Goal: Information Seeking & Learning: Compare options

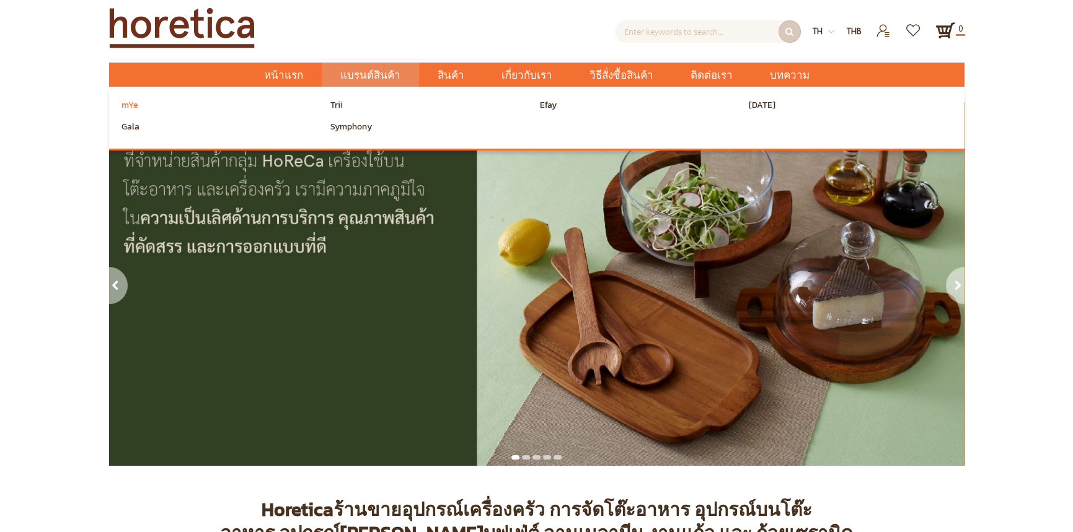
click at [125, 105] on span "mYe" at bounding box center [129, 105] width 17 height 19
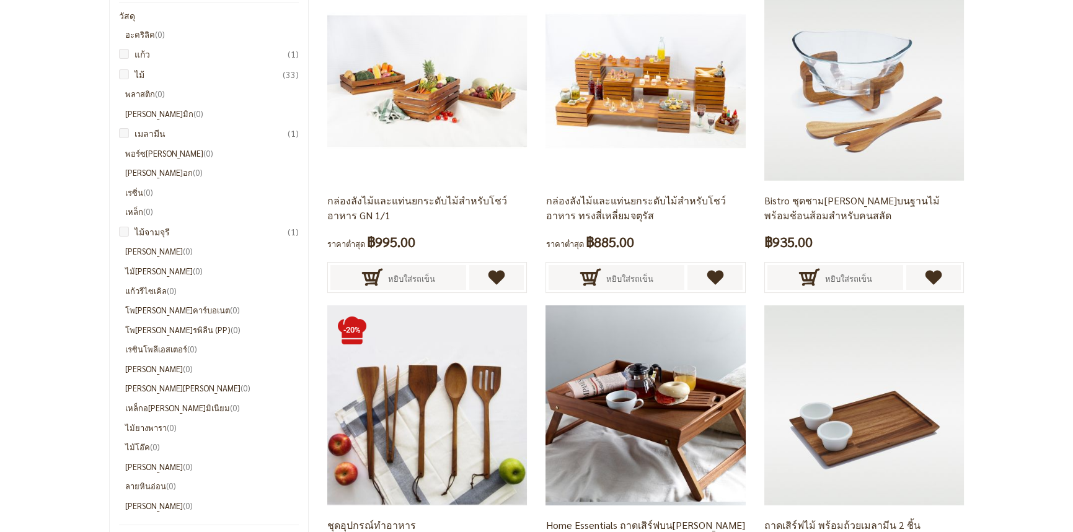
scroll to position [310, 0]
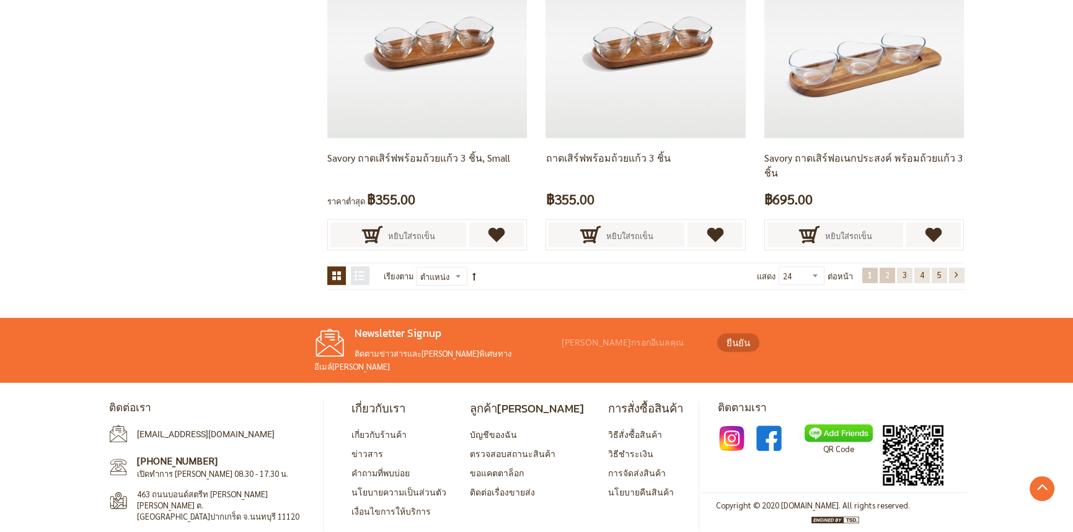
click at [887, 271] on span "2" at bounding box center [887, 275] width 4 height 11
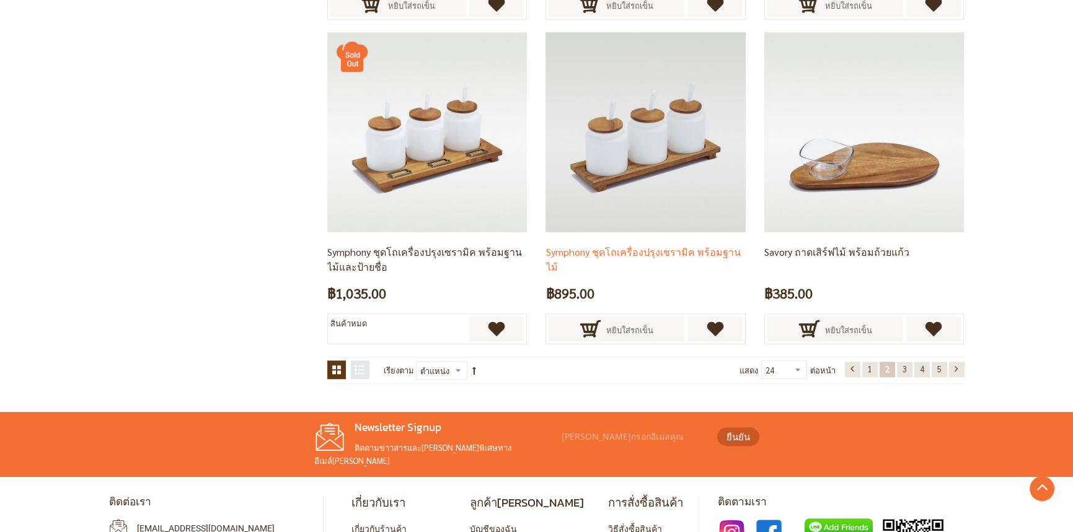
scroll to position [2606, 0]
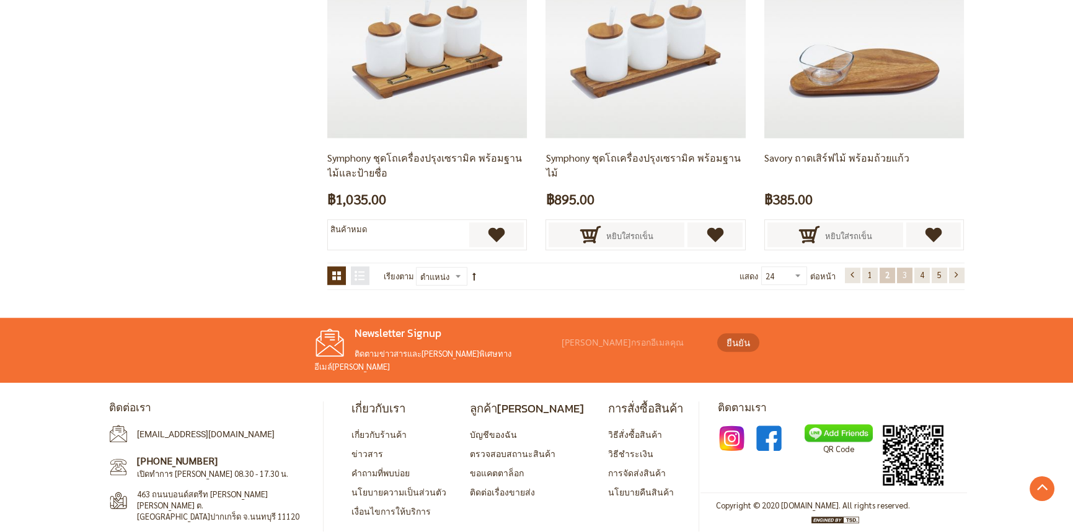
click at [899, 277] on link "หน้า 3" at bounding box center [904, 275] width 15 height 15
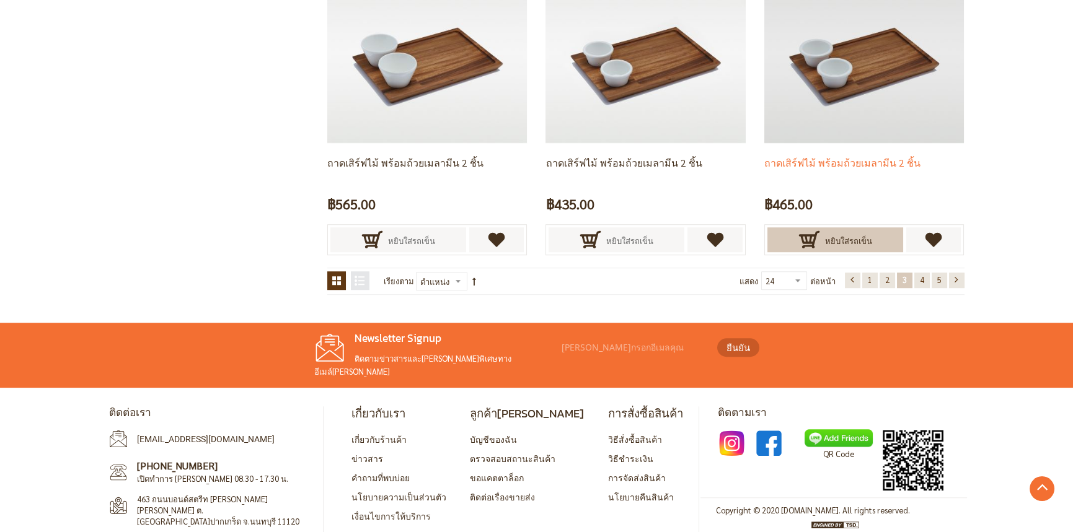
scroll to position [2606, 0]
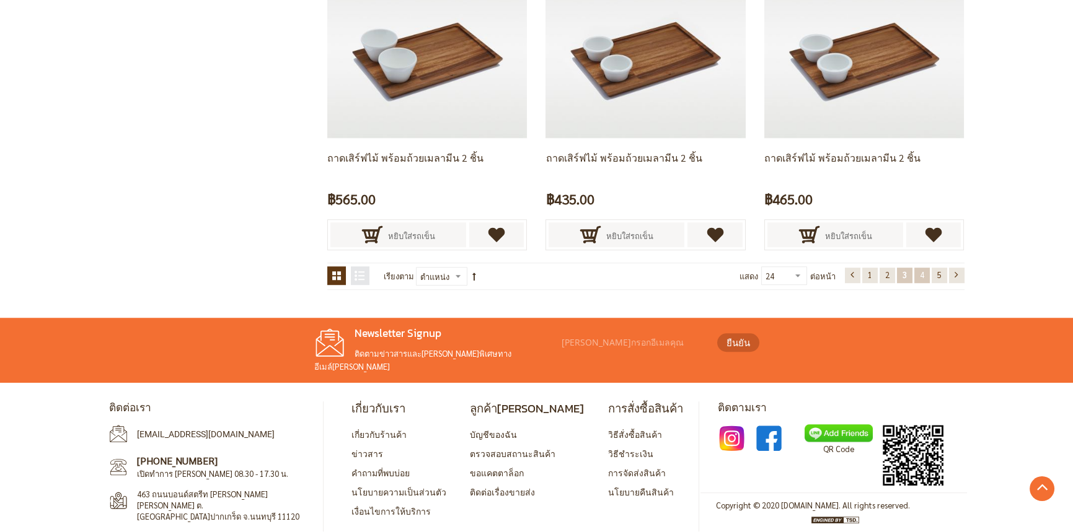
click at [915, 268] on link "หน้า 4" at bounding box center [921, 275] width 15 height 15
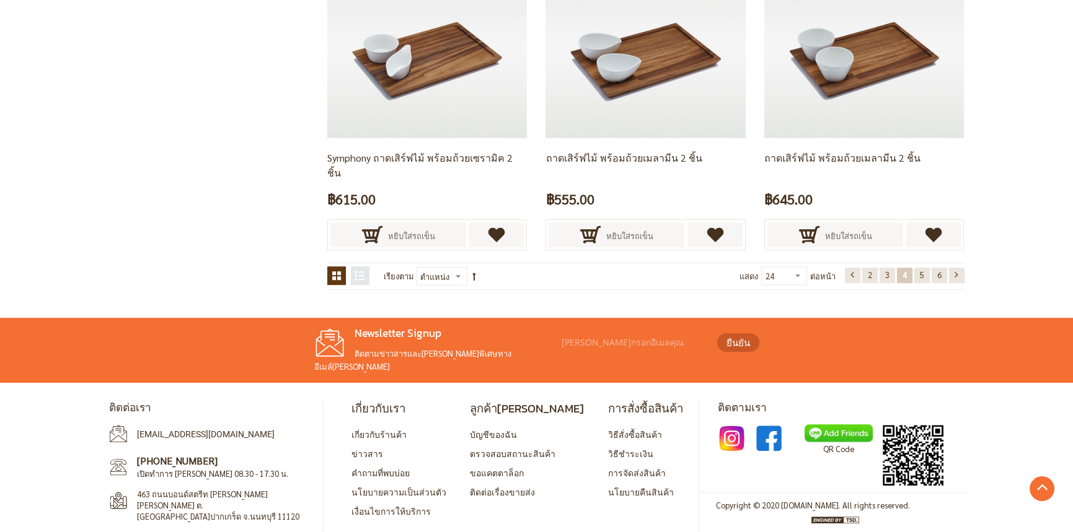
scroll to position [234, 0]
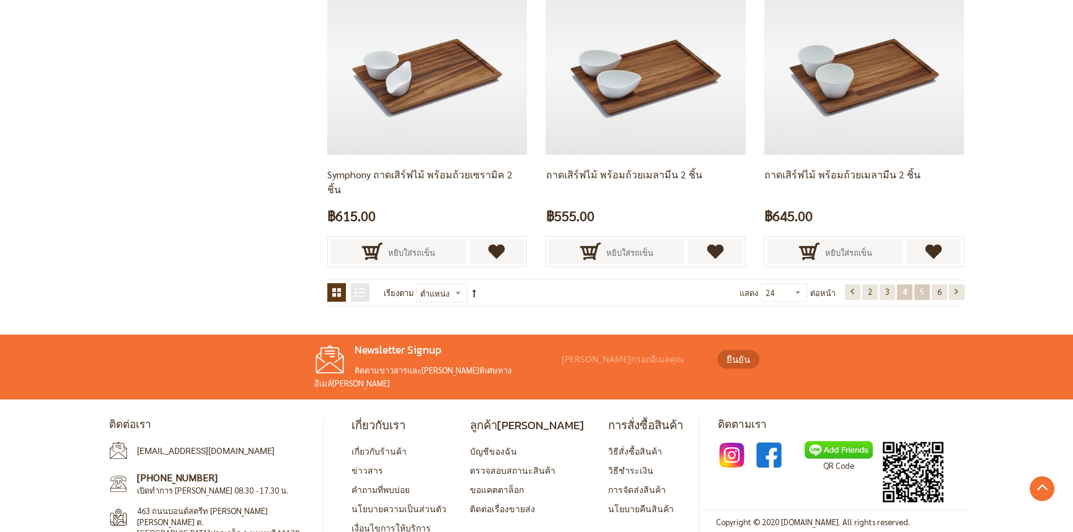
drag, startPoint x: 924, startPoint y: 293, endPoint x: 895, endPoint y: 293, distance: 28.5
click at [923, 293] on link "หน้า 5" at bounding box center [921, 292] width 15 height 15
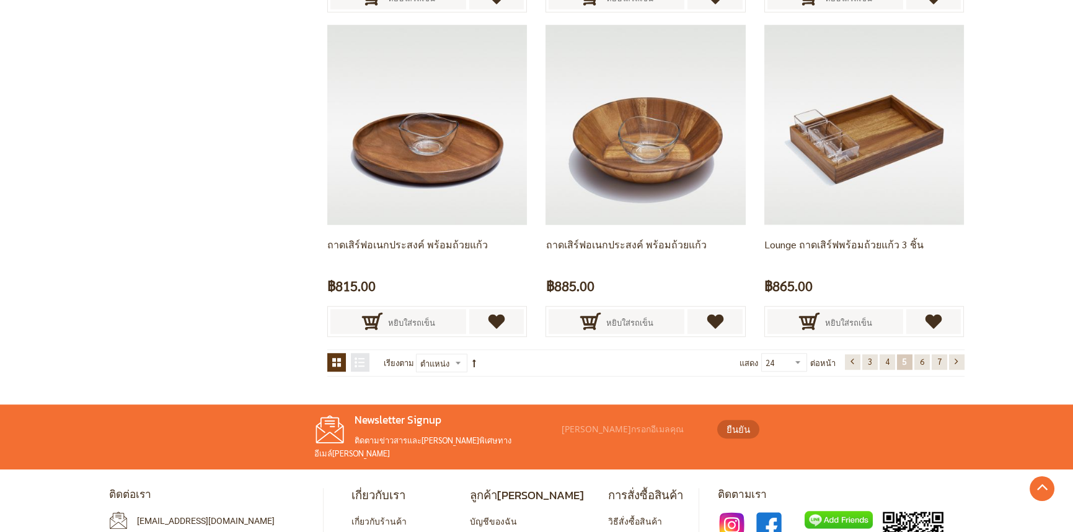
scroll to position [2541, 0]
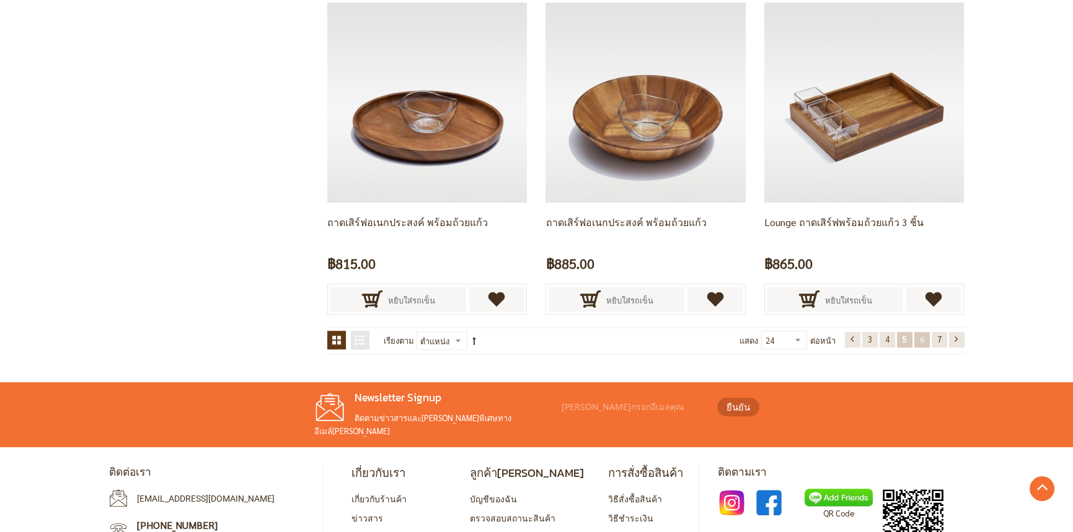
click at [922, 342] on span "6" at bounding box center [922, 339] width 4 height 11
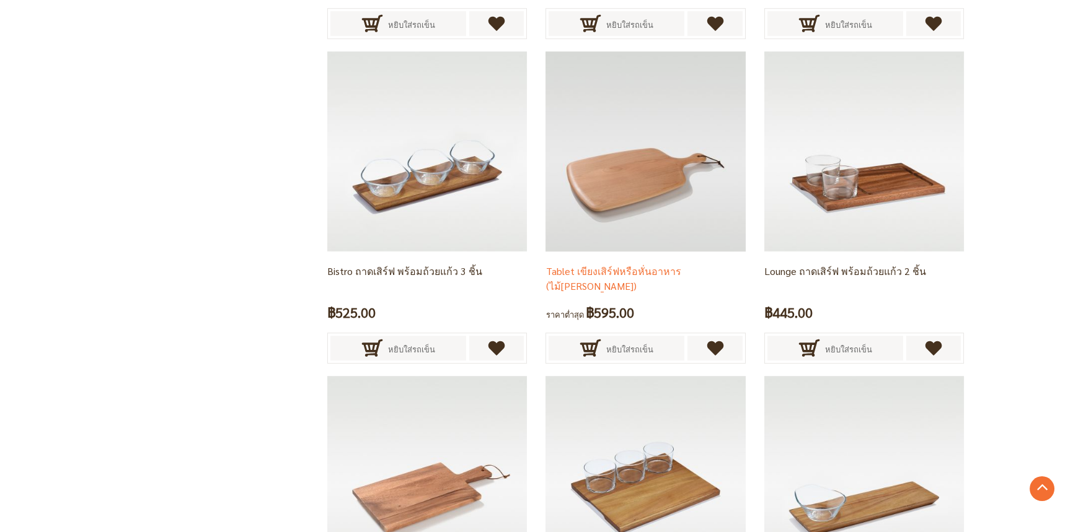
scroll to position [2169, 0]
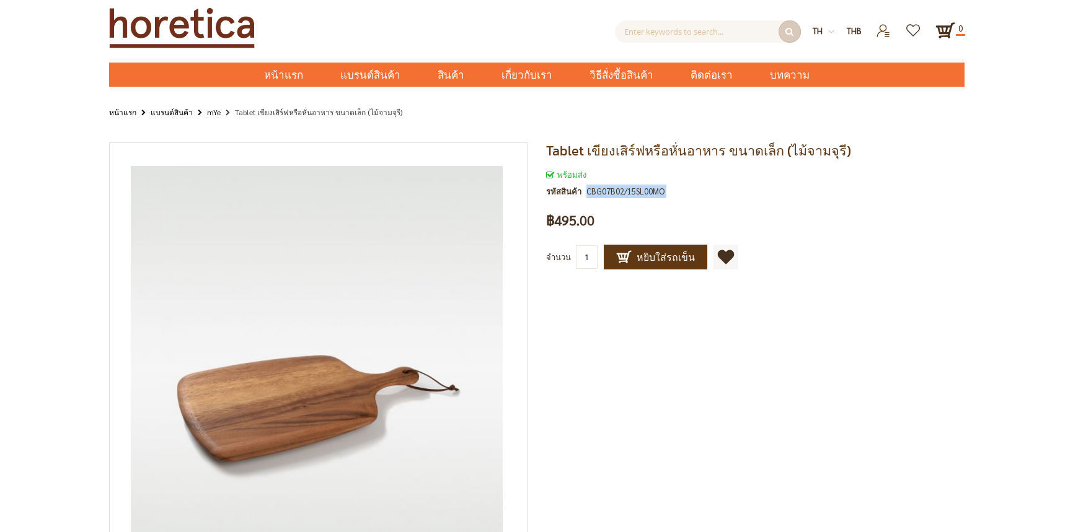
drag, startPoint x: 582, startPoint y: 191, endPoint x: 694, endPoint y: 188, distance: 112.2
click at [694, 188] on div "พร้อมส่ง รหัสสินค้า CBG07B02/15SL00MO" at bounding box center [755, 186] width 418 height 37
copy div "CBG07B02/15SL00MO"
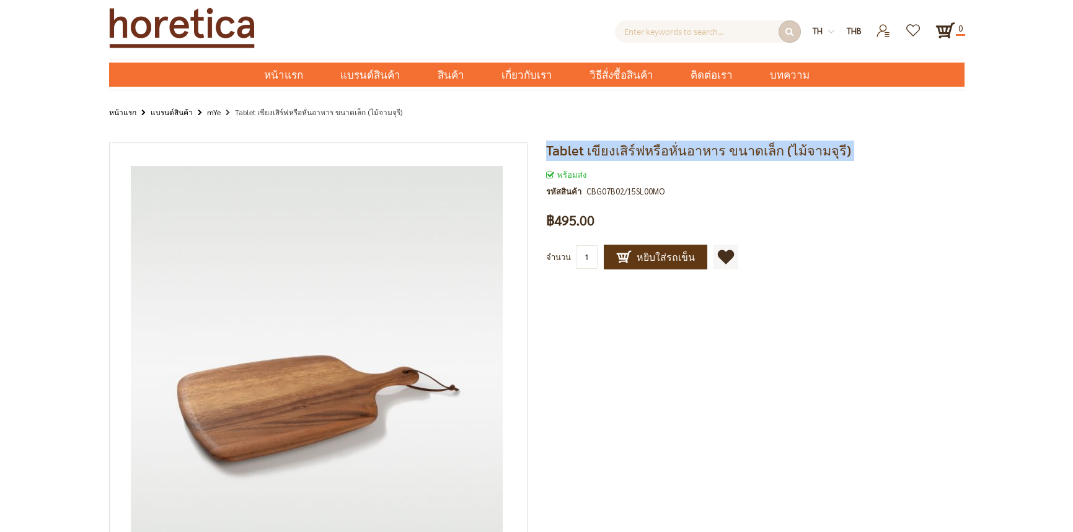
drag, startPoint x: 548, startPoint y: 151, endPoint x: 800, endPoint y: 165, distance: 252.7
click at [800, 165] on div "Tablet เขียงเสิร์ฟหรือหั่นอาหาร ขนาดเล็ก (ไม้จามจุรี) พร้อมส่ง รหัสสินค้า CBG07…" at bounding box center [751, 219] width 428 height 152
copy div "Tablet เขียงเสิร์ฟหรือหั่นอาหาร ขนาดเล็ก (ไม้จามจุรี)"
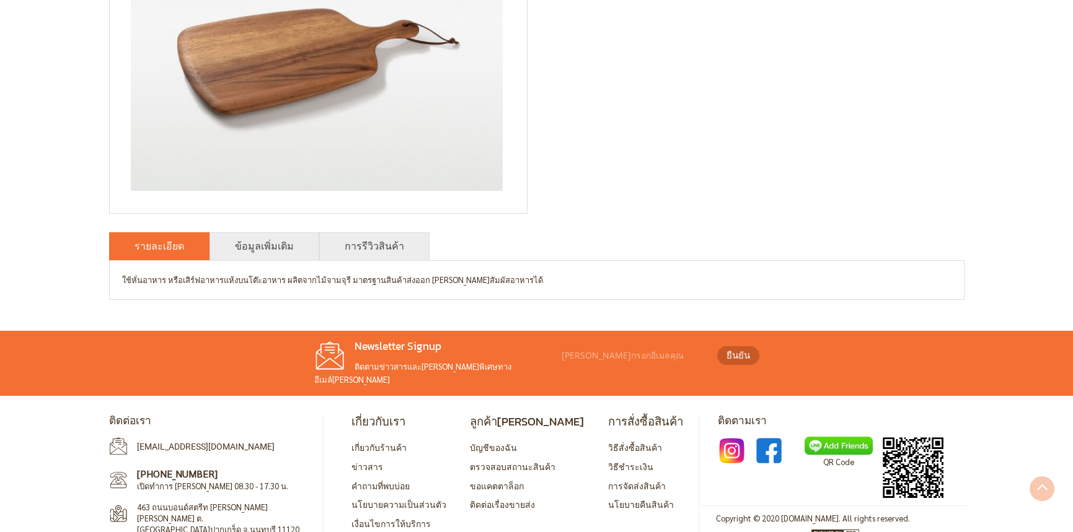
scroll to position [361, 0]
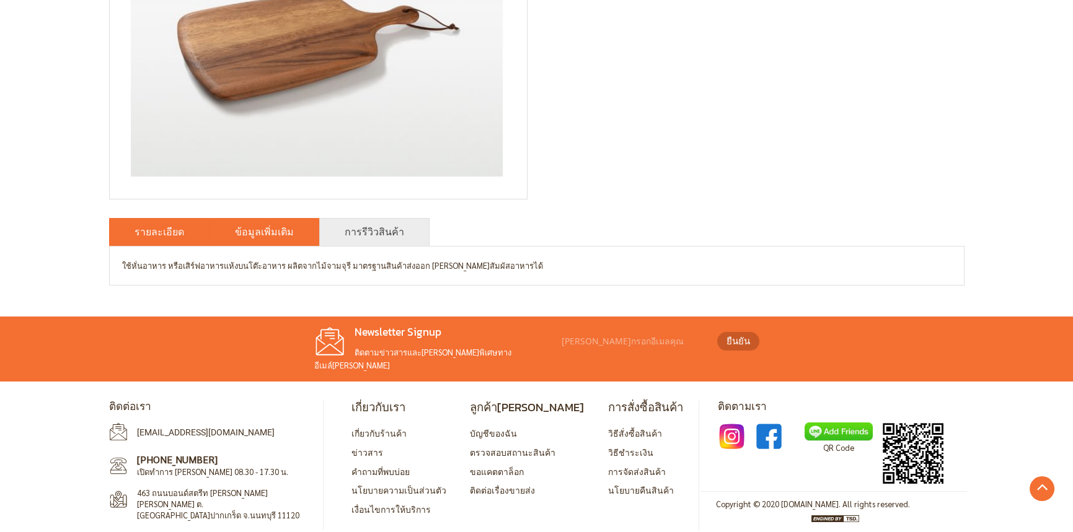
click at [271, 237] on link "ข้อมูลเพิ่มเติม" at bounding box center [264, 231] width 59 height 15
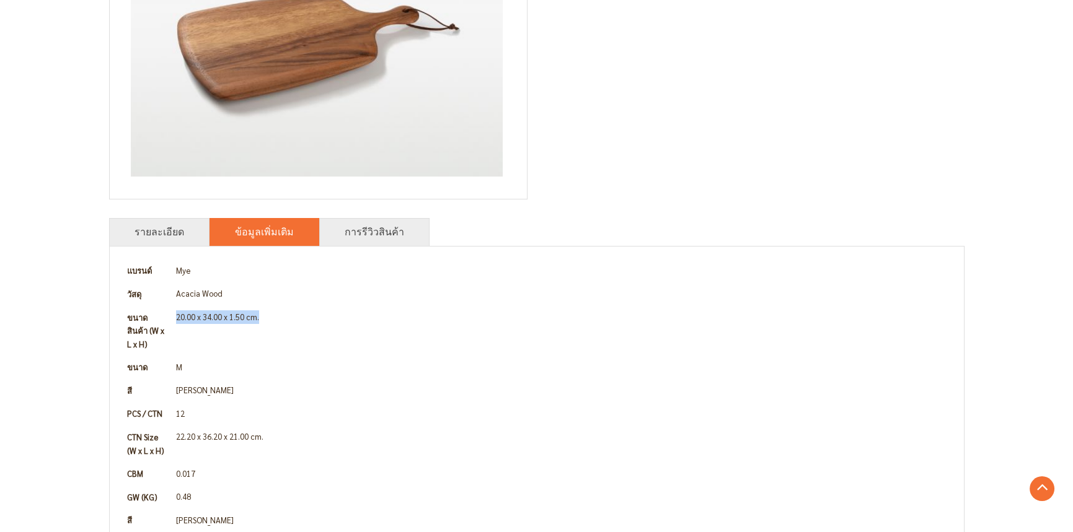
drag, startPoint x: 188, startPoint y: 315, endPoint x: 275, endPoint y: 315, distance: 87.4
click at [275, 315] on td "20.00 x 34.00 x 1.50 cm." at bounding box center [562, 331] width 780 height 50
copy td "20.00 x 34.00 x 1.50 cm."
drag, startPoint x: 123, startPoint y: 292, endPoint x: 239, endPoint y: 296, distance: 116.0
click at [239, 296] on tr "วัสดุ Acacia Wood" at bounding box center [536, 295] width 829 height 24
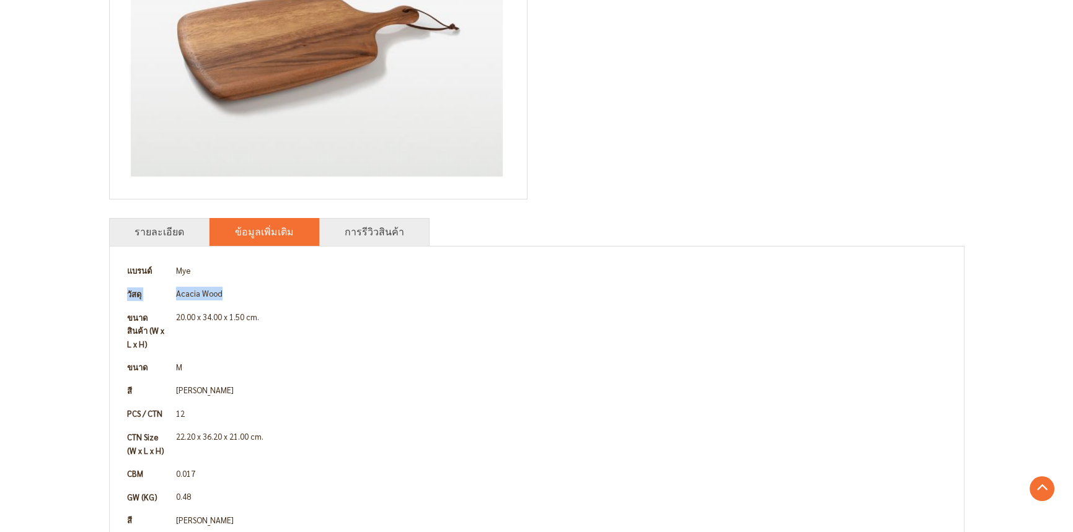
copy tr "วัสดุ Acacia Wood"
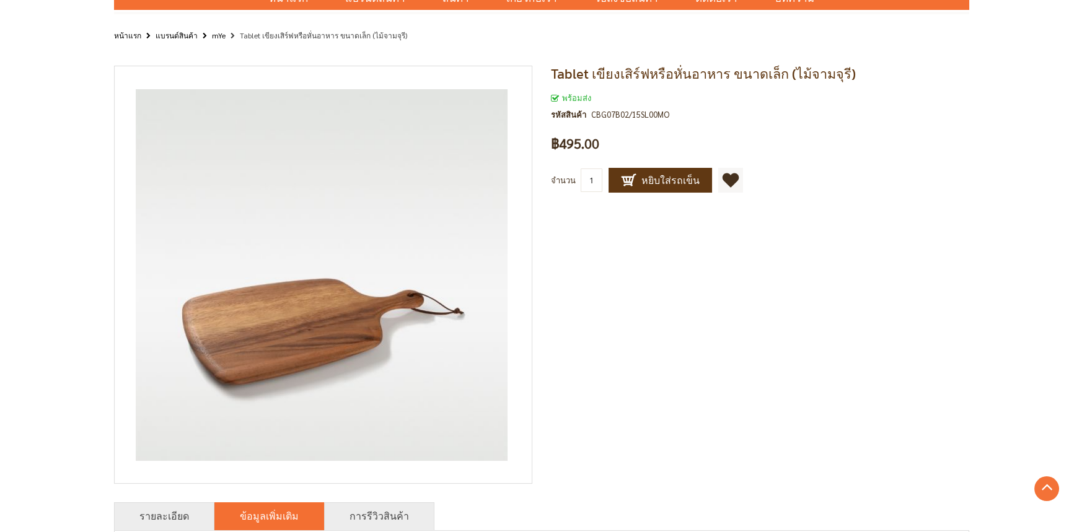
scroll to position [0, 0]
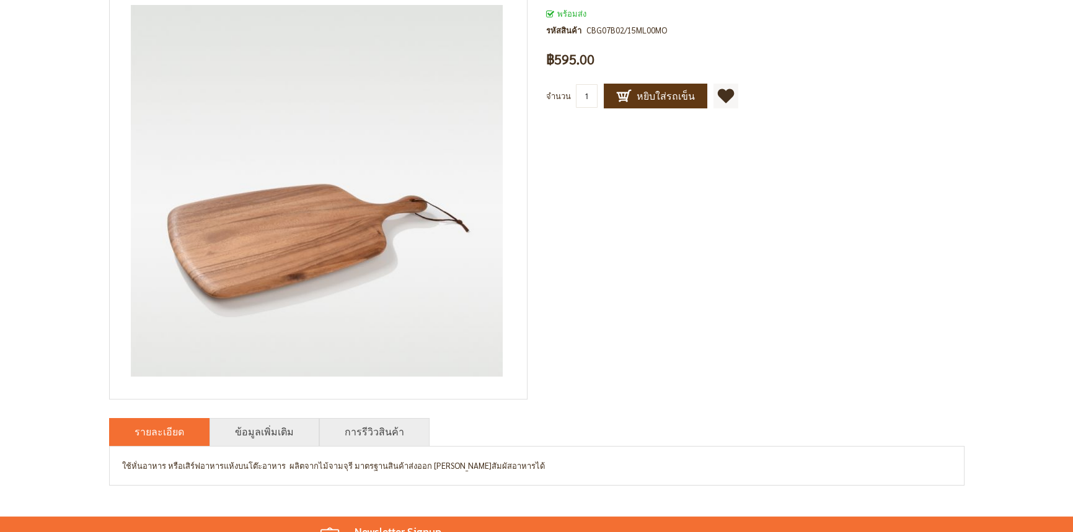
scroll to position [361, 0]
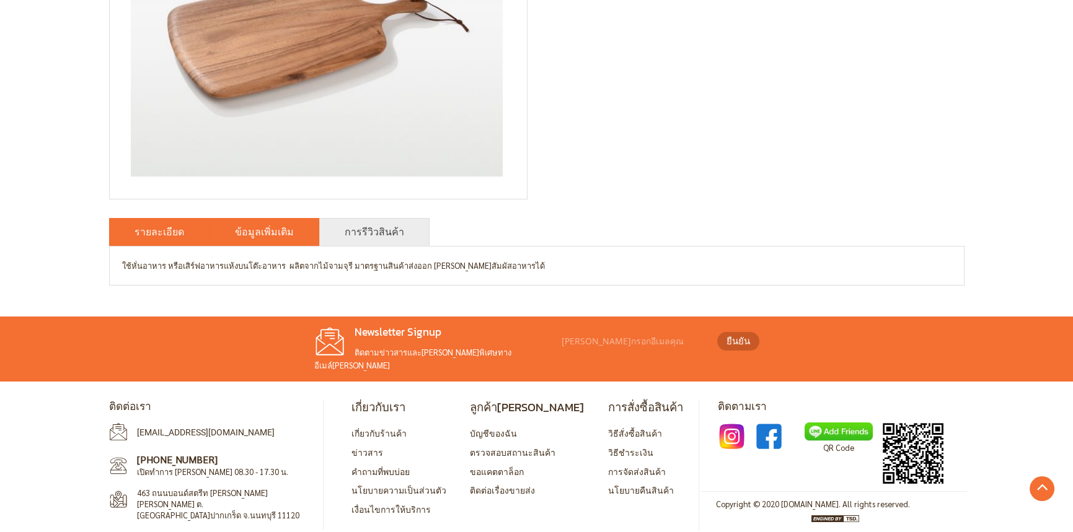
click at [271, 223] on li "ข้อมูลเพิ่มเติม" at bounding box center [265, 232] width 110 height 28
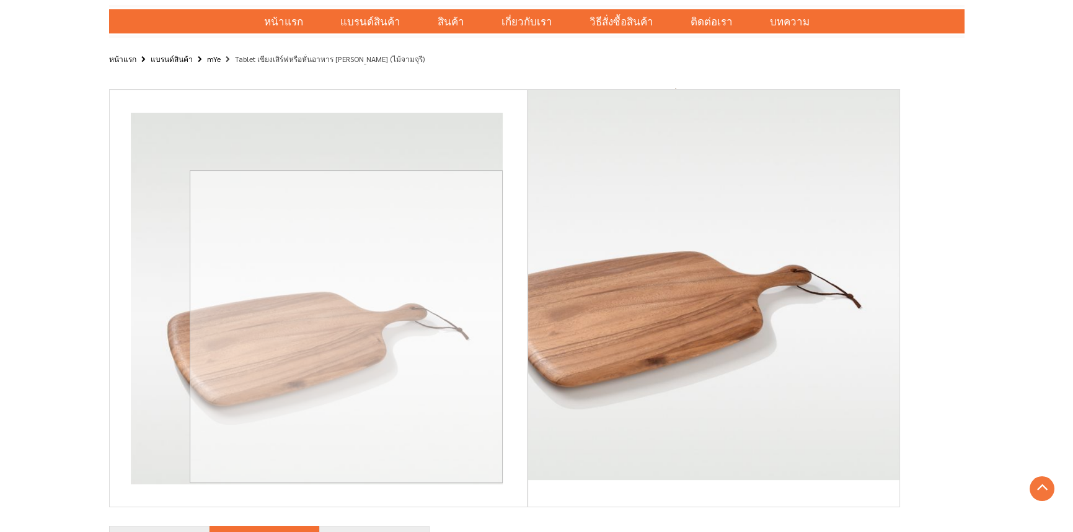
scroll to position [51, 0]
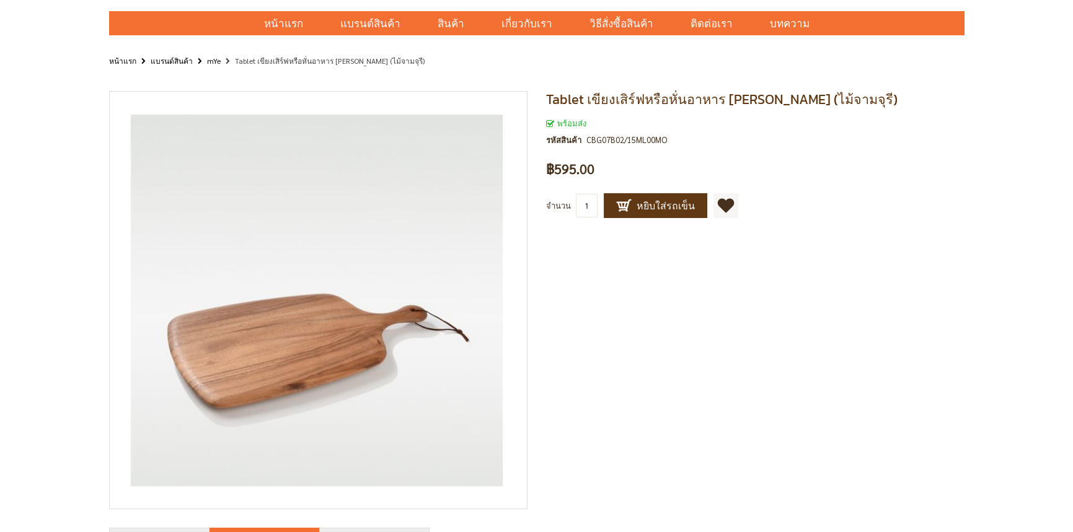
click at [991, 288] on div "Tablet เขียงเสิร์ฟหรือหั่นอาหาร ขนาดกลาง (ไม้จามจุรี) พร้อมส่ง รหัสสินค้า CBG07…" at bounding box center [536, 494] width 1073 height 825
drag, startPoint x: 582, startPoint y: 138, endPoint x: 683, endPoint y: 136, distance: 101.1
click at [683, 136] on div "พร้อมส่ง รหัสสินค้า CBG07B02/15ML00MO" at bounding box center [755, 135] width 418 height 37
copy div "CBG07B02/15ML00MO"
drag, startPoint x: 547, startPoint y: 99, endPoint x: 777, endPoint y: 102, distance: 229.4
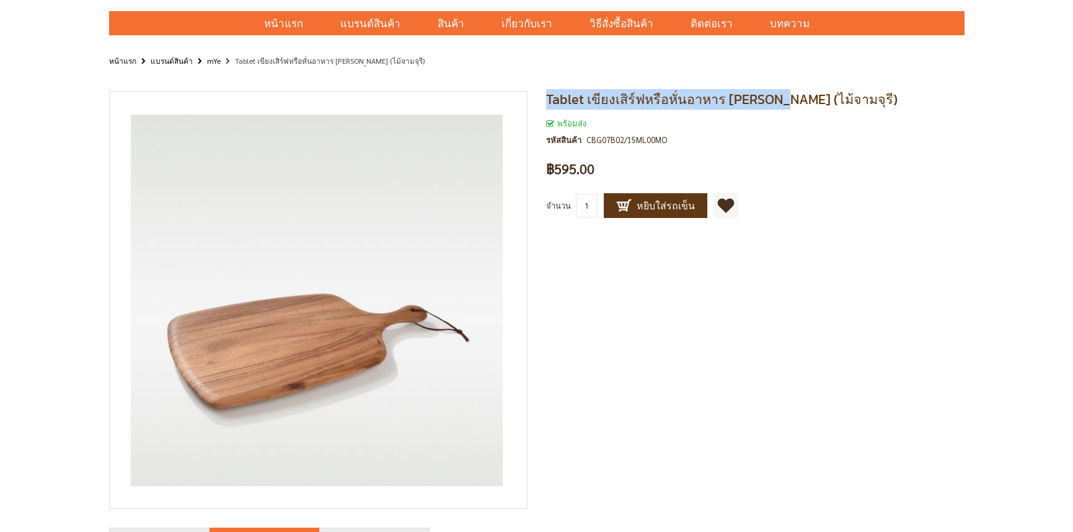
click at [777, 102] on span "Tablet เขียงเสิร์ฟหรือหั่นอาหาร ขนาดกลาง (ไม้จามจุรี)" at bounding box center [721, 99] width 351 height 20
copy span "Tablet เขียงเสิร์ฟหรือหั่นอาหาร ขนาดกลาง"
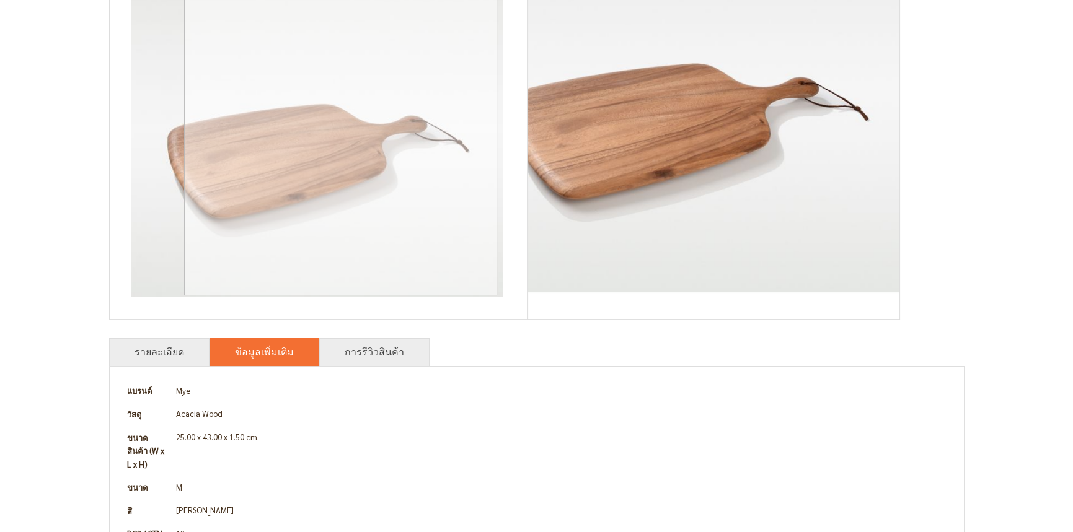
scroll to position [485, 0]
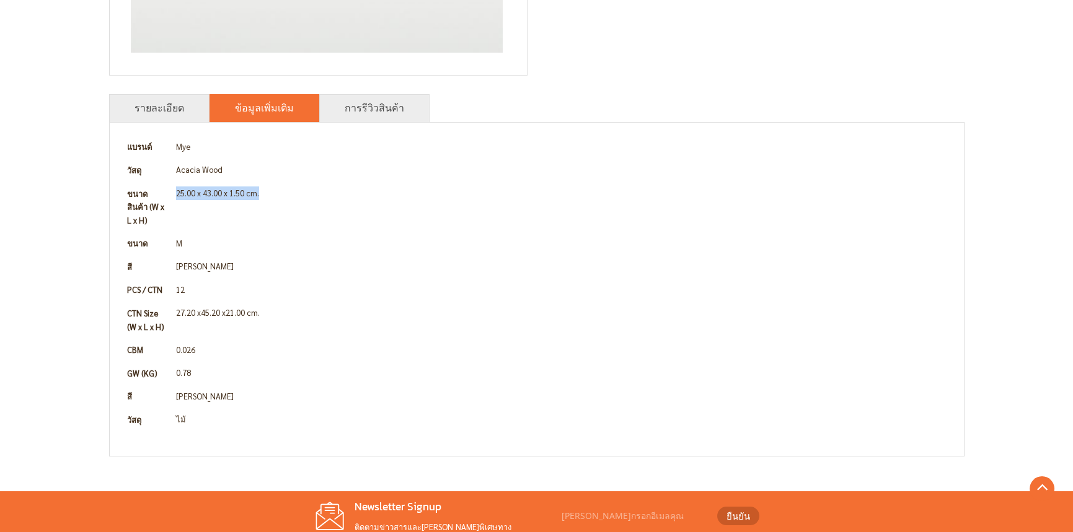
drag, startPoint x: 176, startPoint y: 193, endPoint x: 281, endPoint y: 193, distance: 105.4
click at [281, 193] on td "25.00 x 43.00 x 1.50 cm." at bounding box center [562, 207] width 780 height 50
copy td "25.00 x 43.00 x 1.50 cm."
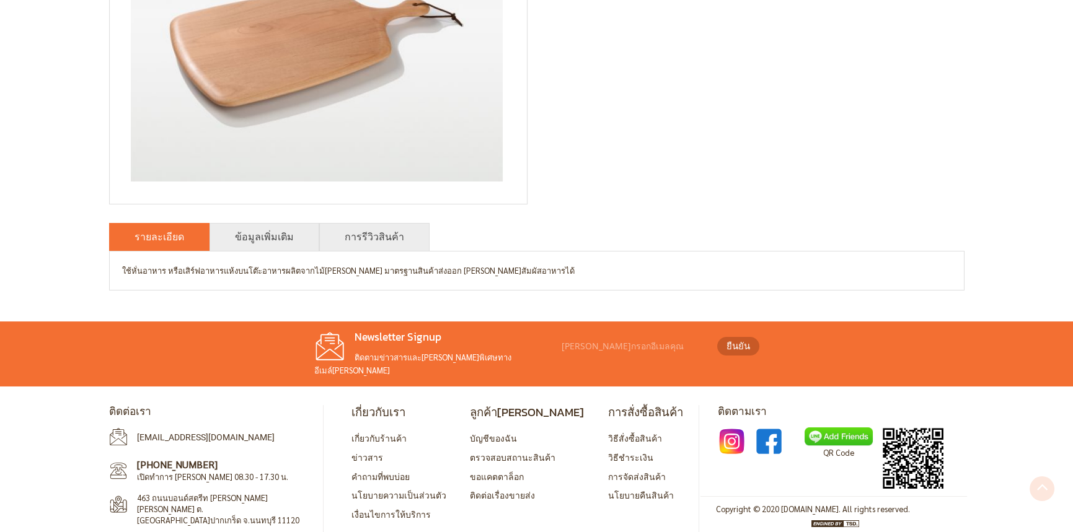
scroll to position [361, 0]
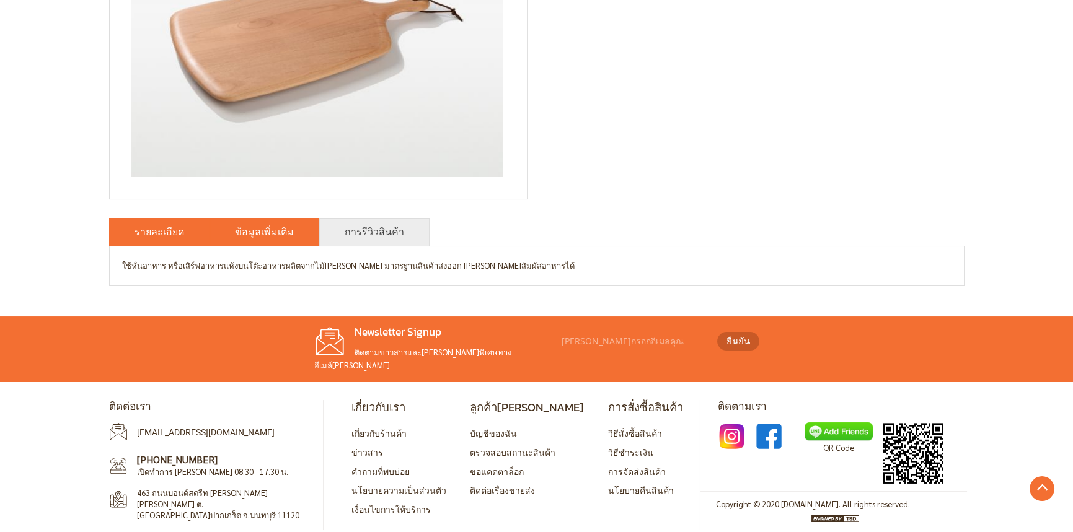
click at [260, 230] on link "ข้อมูลเพิ่มเติม" at bounding box center [264, 231] width 59 height 15
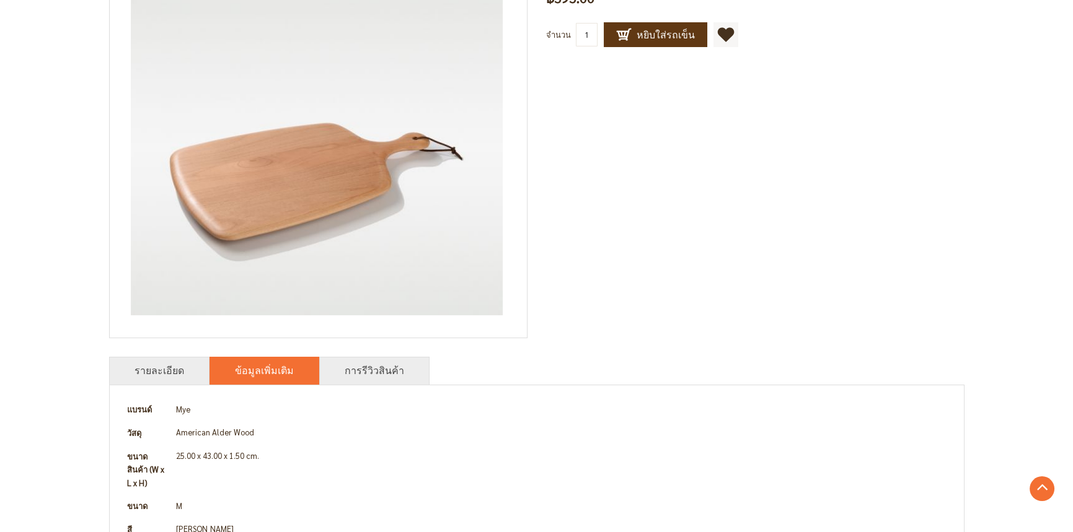
scroll to position [51, 0]
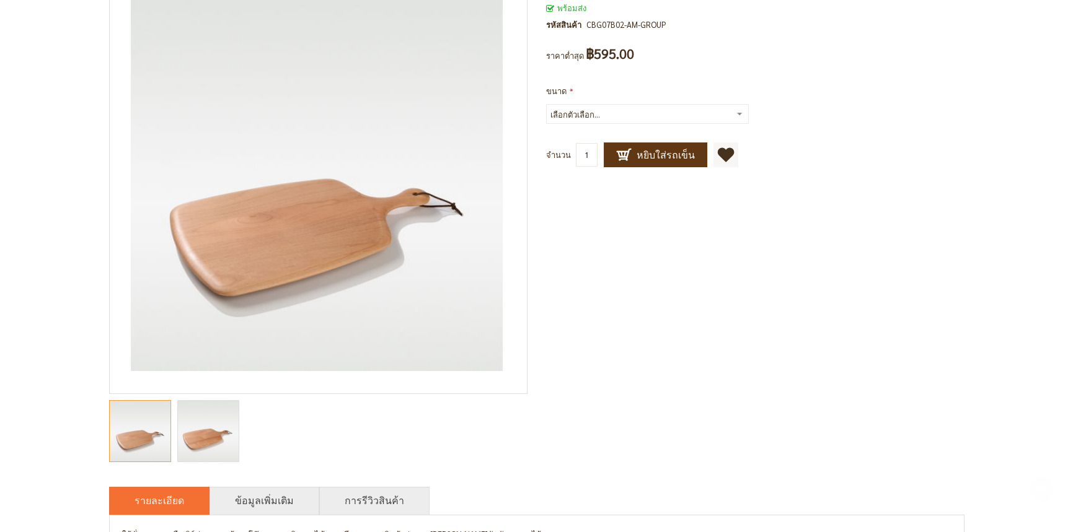
scroll to position [372, 0]
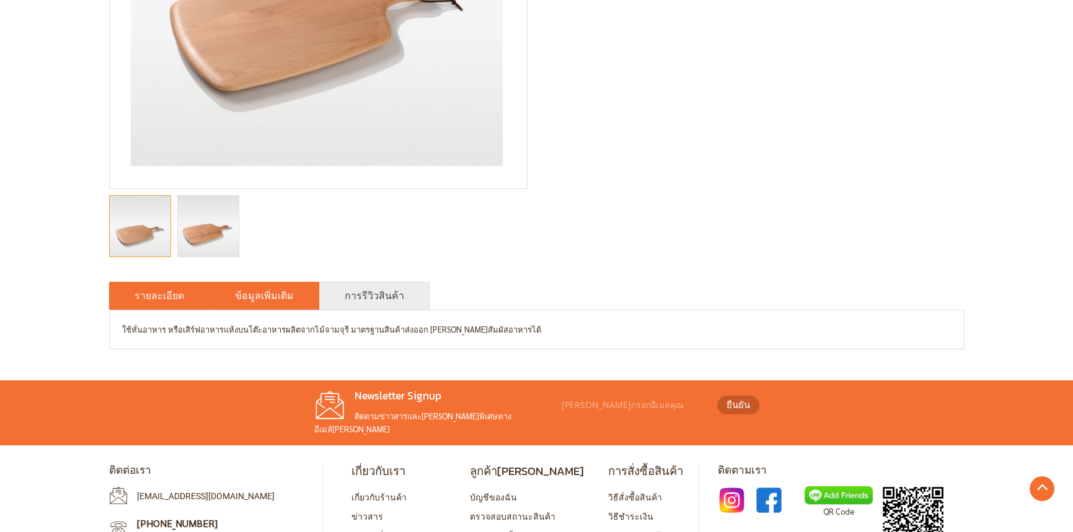
click at [243, 304] on li "ข้อมูลเพิ่มเติม" at bounding box center [265, 296] width 110 height 28
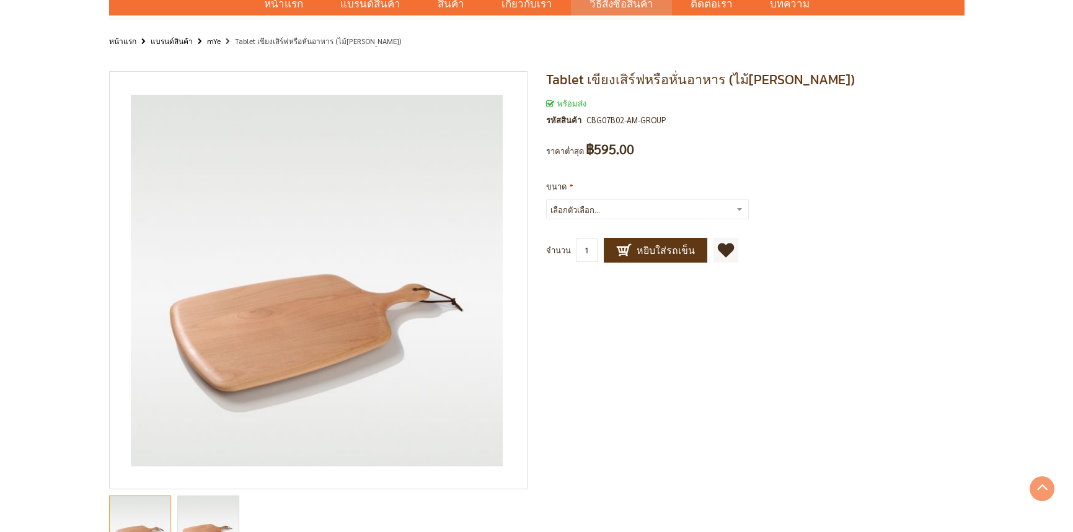
scroll to position [62, 0]
